Goal: Transaction & Acquisition: Purchase product/service

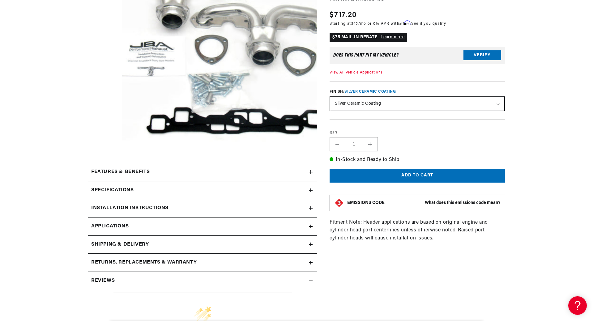
scroll to position [155, 0]
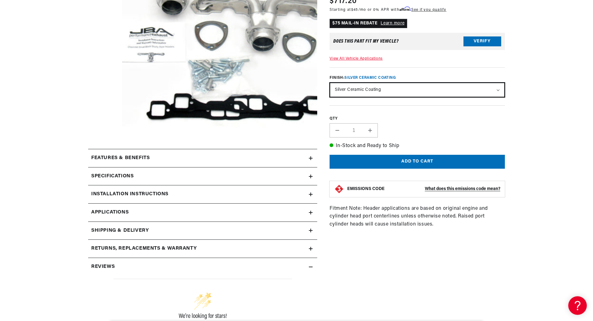
click at [434, 87] on select "Natural Stainless - out of stock Silver Ceramic Coating" at bounding box center [417, 90] width 174 height 14
select select "/products/jba-performance-exhaust-1815s-1-1-5-8-header-shorty-stainless-steel-c…"
click at [330, 83] on select "Natural Stainless - out of stock Silver Ceramic Coating" at bounding box center [417, 90] width 174 height 14
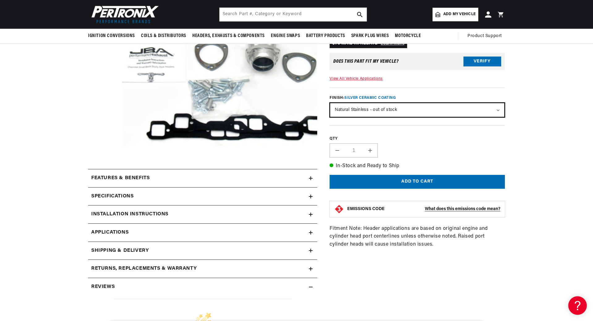
scroll to position [124, 0]
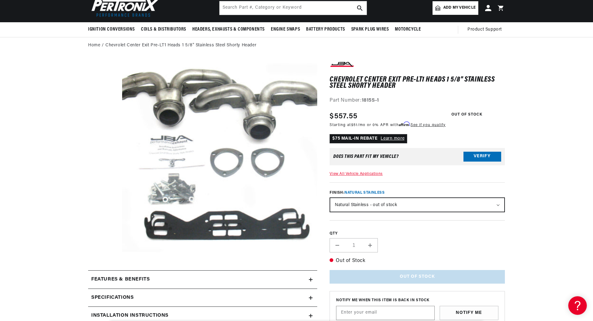
scroll to position [93, 0]
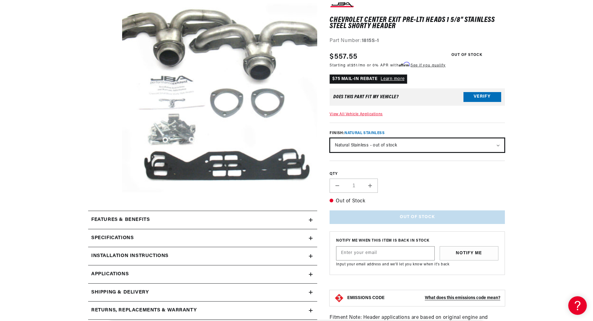
click at [379, 147] on select "Natural Stainless - out of stock Silver Ceramic Coating" at bounding box center [417, 146] width 174 height 14
select select "/products/jba-performance-exhaust-1815s-1js-1-5-8-header-shorty-stainless-steel…"
click at [330, 139] on select "Natural Stainless - out of stock Silver Ceramic Coating" at bounding box center [417, 146] width 174 height 14
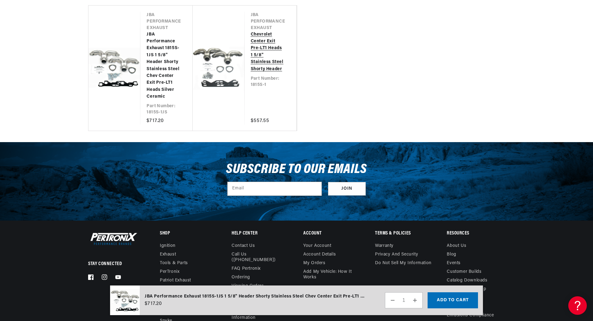
scroll to position [1299, 0]
